Goal: Communication & Community: Participate in discussion

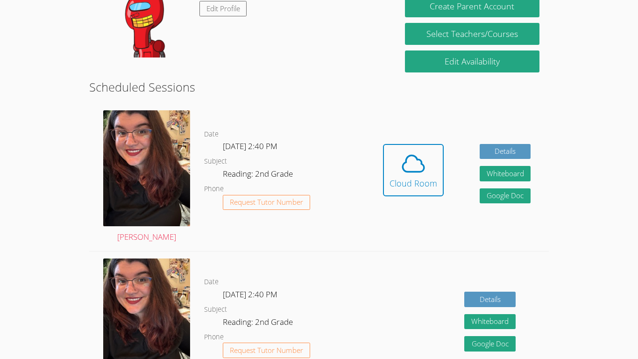
scroll to position [188, 0]
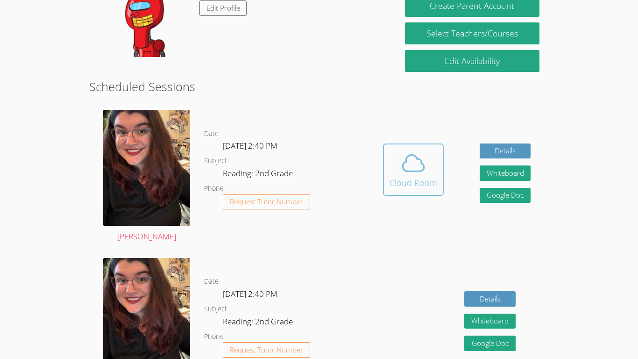
click at [407, 187] on div "Cloud Room" at bounding box center [414, 182] width 48 height 13
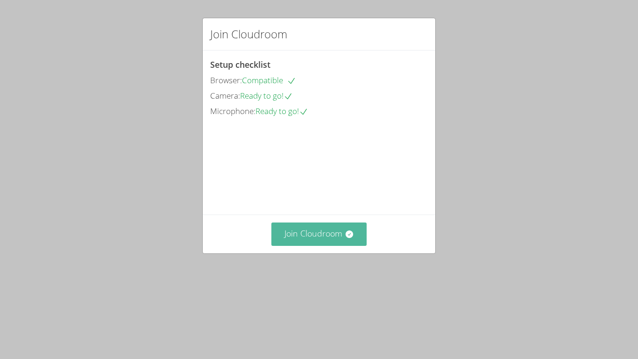
click at [292, 245] on button "Join Cloudroom" at bounding box center [319, 233] width 96 height 23
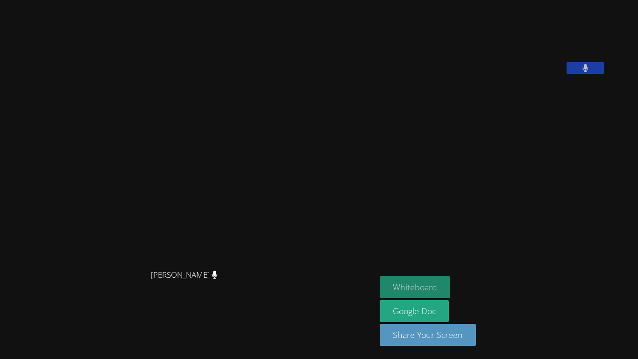
click at [442, 285] on button "Whiteboard" at bounding box center [415, 287] width 71 height 22
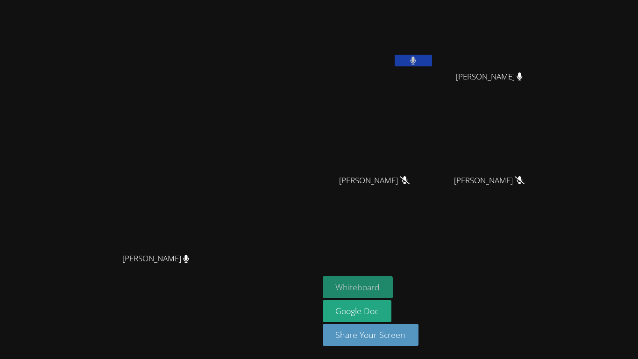
click at [393, 286] on button "Whiteboard" at bounding box center [358, 287] width 71 height 22
click at [393, 287] on button "Whiteboard" at bounding box center [358, 287] width 71 height 22
click at [393, 285] on button "Whiteboard" at bounding box center [358, 287] width 71 height 22
click at [393, 283] on button "Whiteboard" at bounding box center [358, 287] width 71 height 22
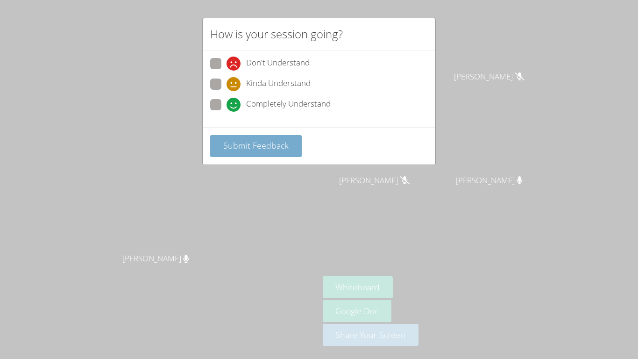
click at [251, 152] on button "Submit Feedback" at bounding box center [256, 146] width 92 height 22
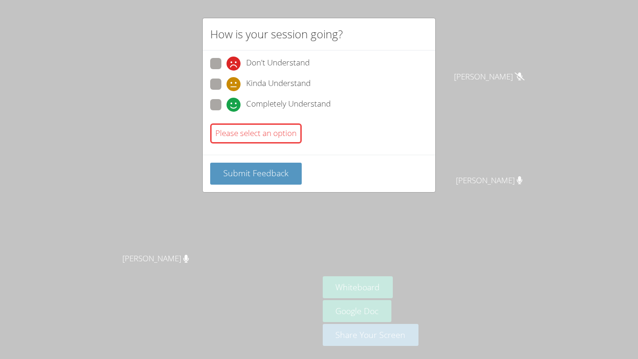
click at [253, 136] on div "Please select an option" at bounding box center [256, 133] width 92 height 20
click at [274, 178] on button "Submit Feedback" at bounding box center [256, 174] width 92 height 22
click at [232, 104] on icon at bounding box center [234, 105] width 14 height 14
click at [232, 104] on input "Completely Understand" at bounding box center [231, 103] width 8 height 8
radio input "true"
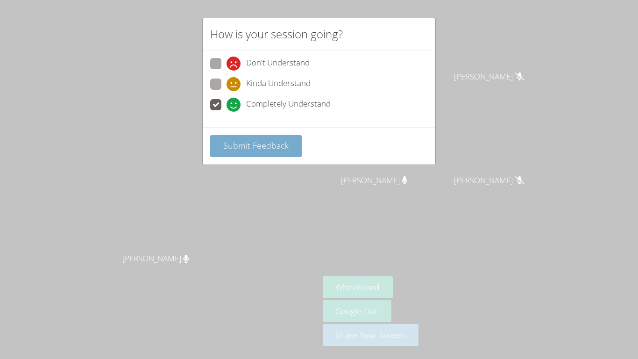
click at [227, 151] on button "Submit Feedback" at bounding box center [256, 146] width 92 height 22
